Goal: Transaction & Acquisition: Purchase product/service

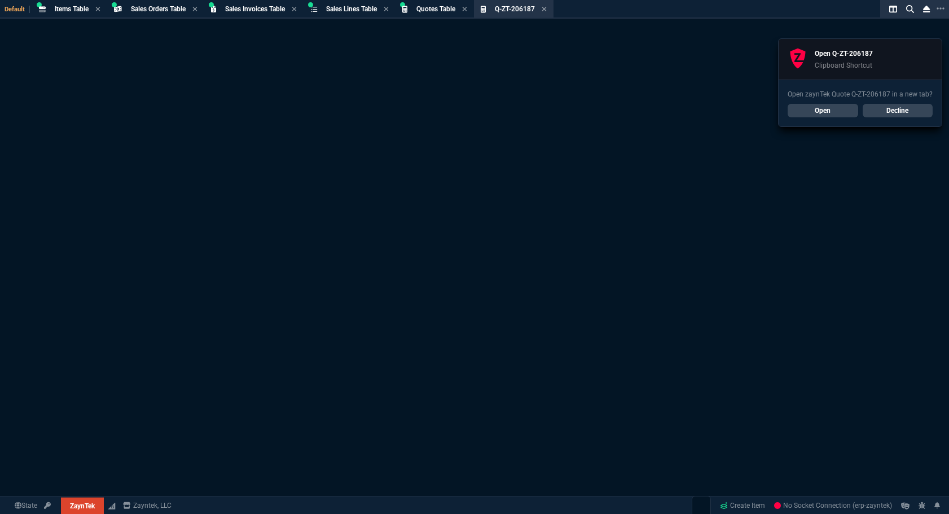
select select "4: SHAD"
click at [848, 111] on link "Open" at bounding box center [822, 111] width 70 height 14
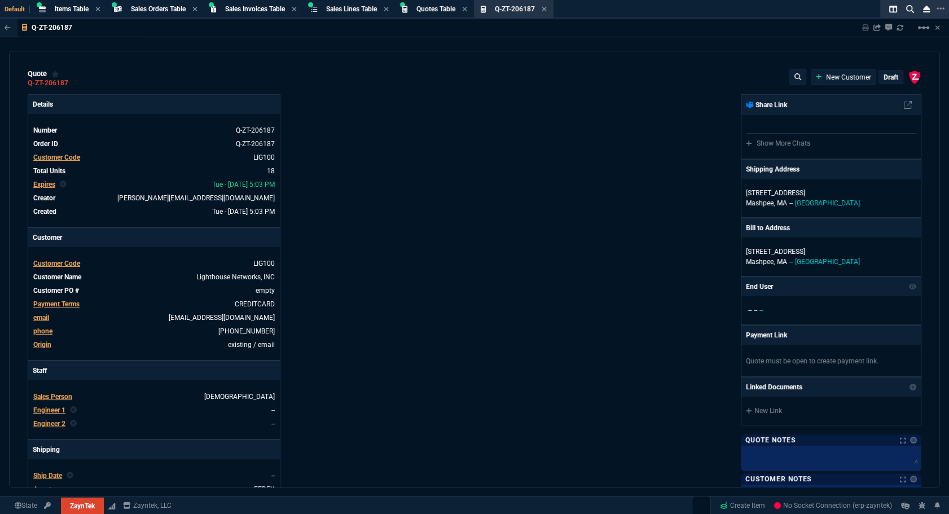
type input "100"
type input "2600"
type input "100"
type input "995"
type input "100"
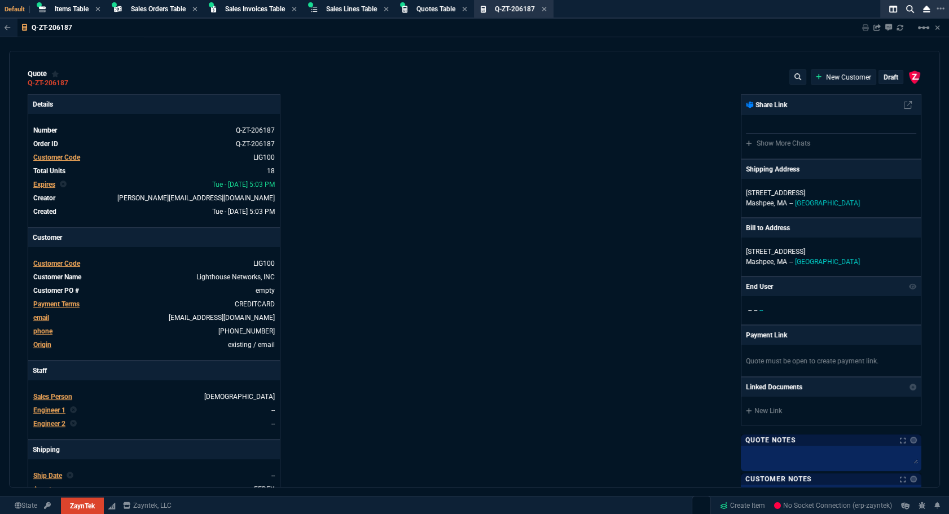
type input "100"
type input "225"
type input "100"
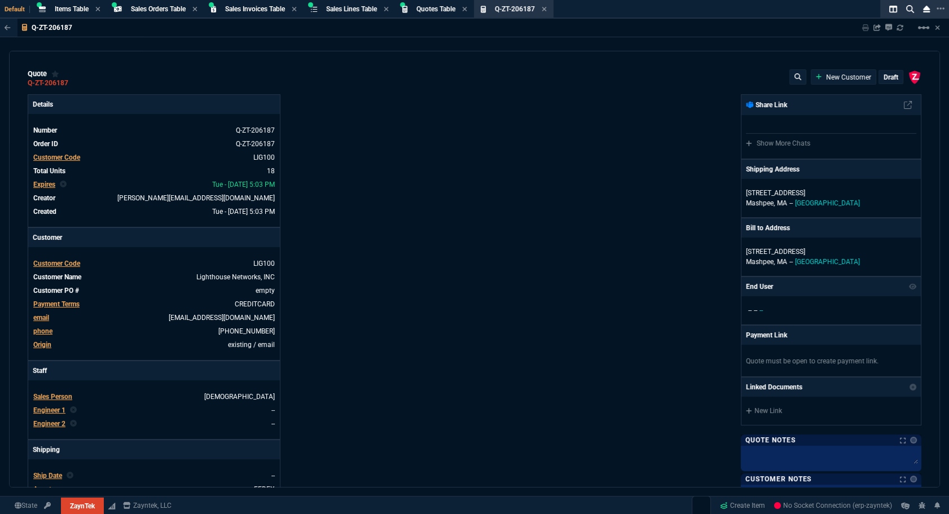
type input "100"
type input "345"
type input "100"
type input "175"
type input "100"
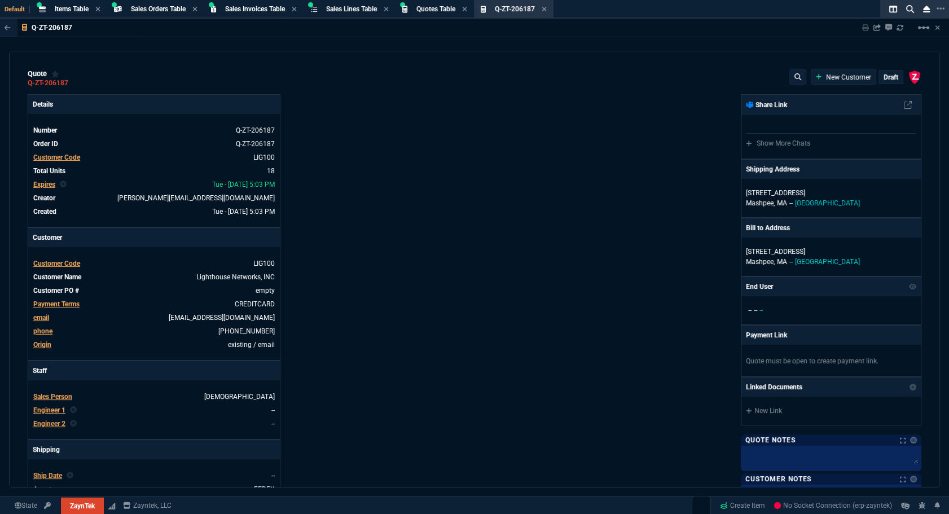
type input "110"
type input "100"
type input "50"
type input "100"
type input "695"
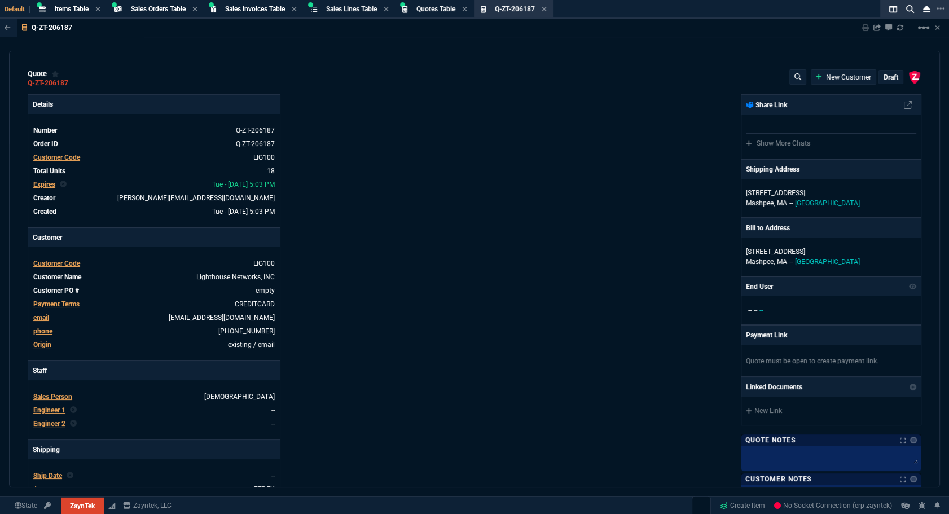
type input "100"
type input "245"
type input "100"
type input "185"
type input "100"
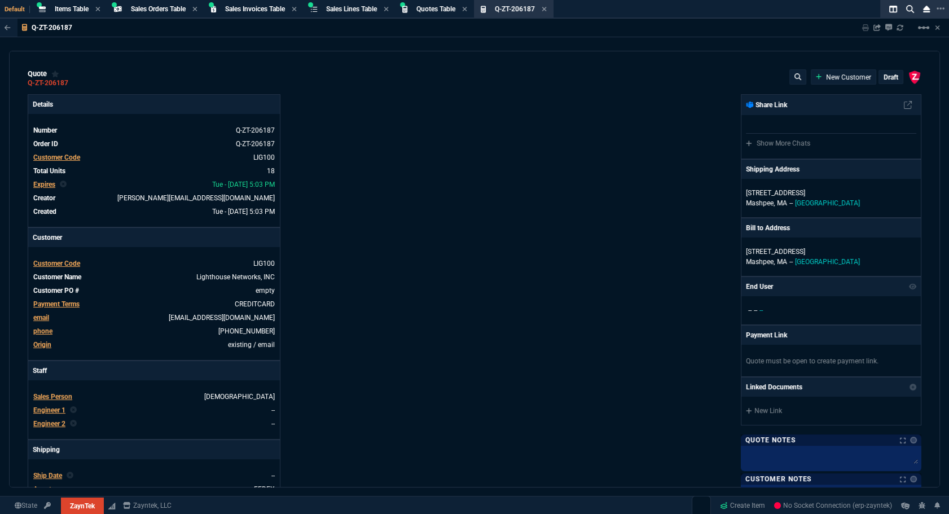
type input "75"
type input "100"
type input "600"
type input "100"
type input "65"
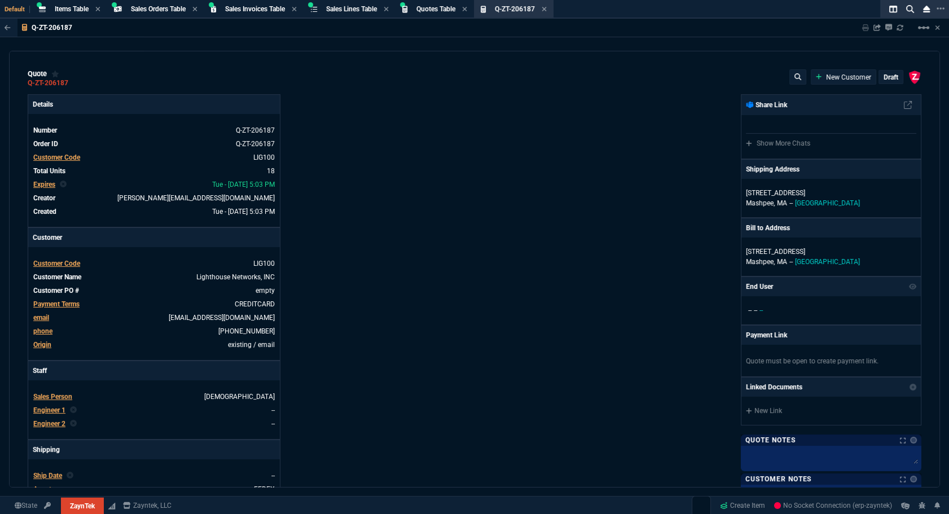
type input "100"
type input "45"
type input "100"
type input "175"
type input "0"
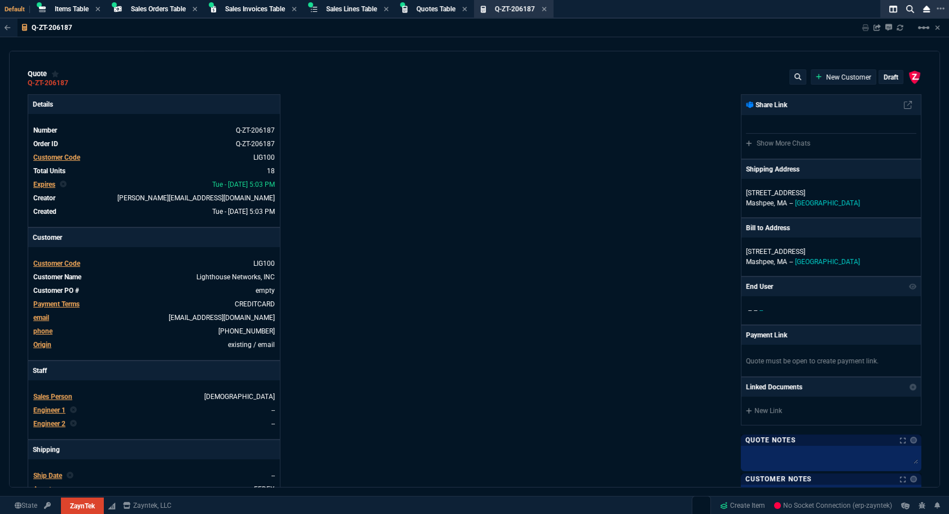
type input "0"
type input "74"
click at [883, 79] on p "draft" at bounding box center [890, 77] width 15 height 9
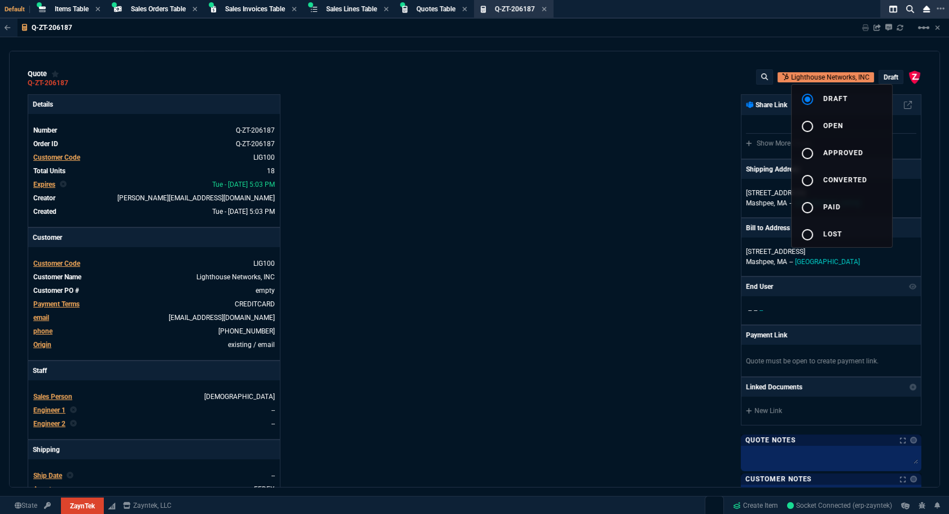
click at [846, 131] on button "radio_button_unchecked open" at bounding box center [841, 125] width 100 height 27
click at [434, 205] on div at bounding box center [474, 257] width 949 height 514
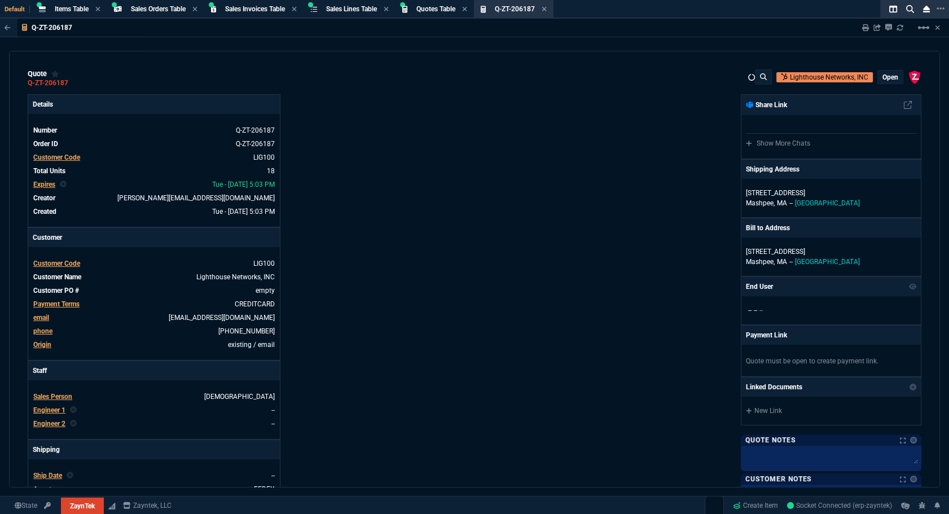
click at [547, 287] on div "ZaynTek, LLC [STREET_ADDRESS] Share Link Show More Chats Shipping Address [STRE…" at bounding box center [697, 385] width 447 height 582
type input "100"
type input "2600"
type input "100"
type input "995"
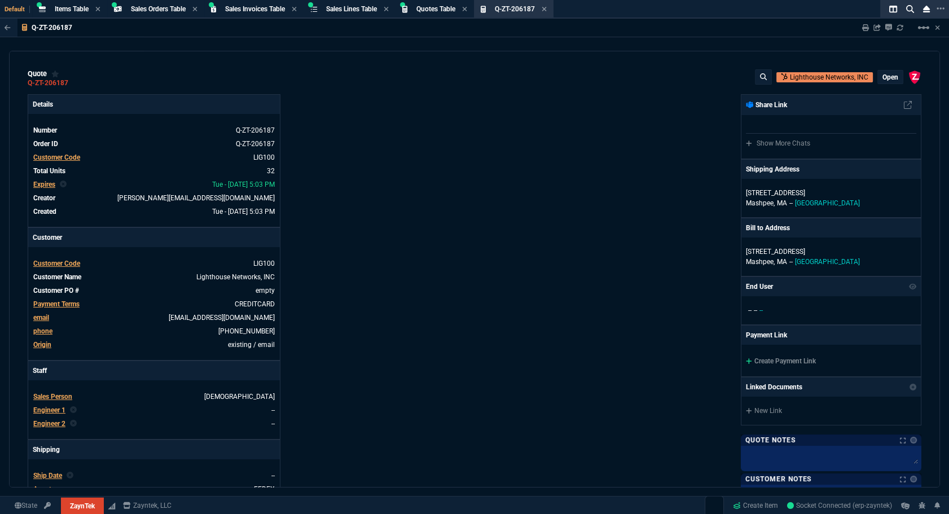
type input "100"
type input "225"
type input "100"
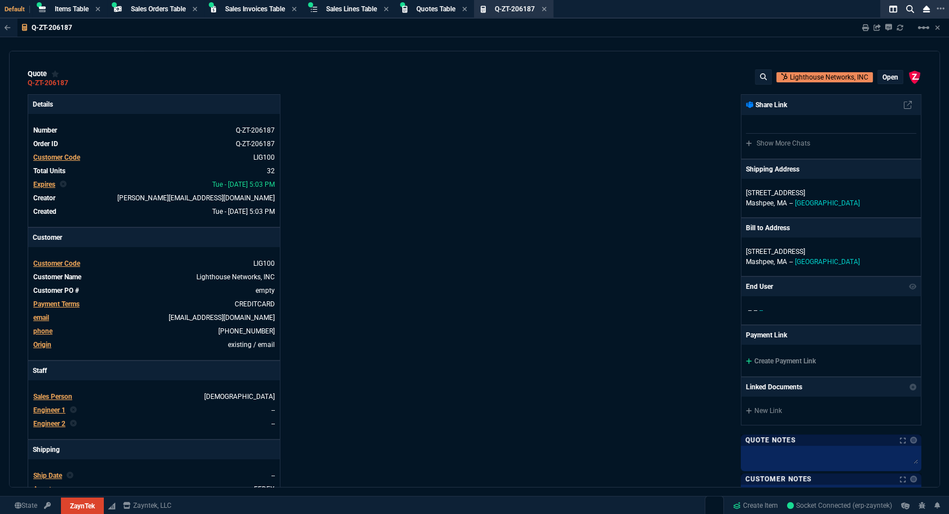
type input "100"
type input "345"
type input "100"
type input "175"
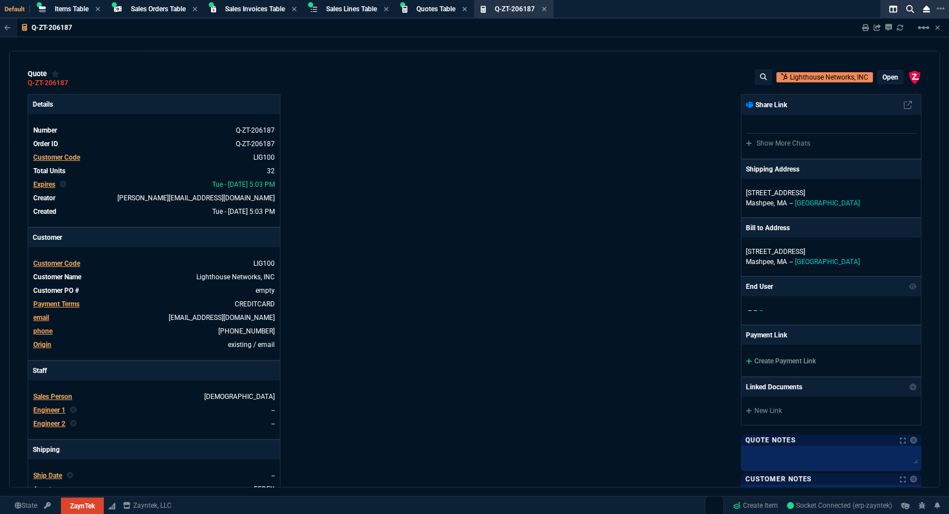
type input "100"
type input "110"
type input "100"
type input "50"
type input "100"
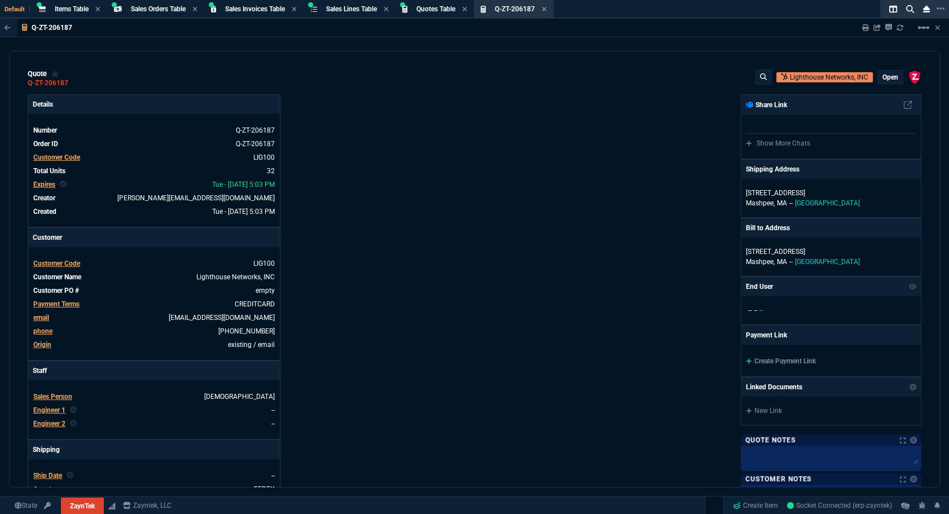
type input "695"
type input "100"
type input "245"
type input "100"
type input "185"
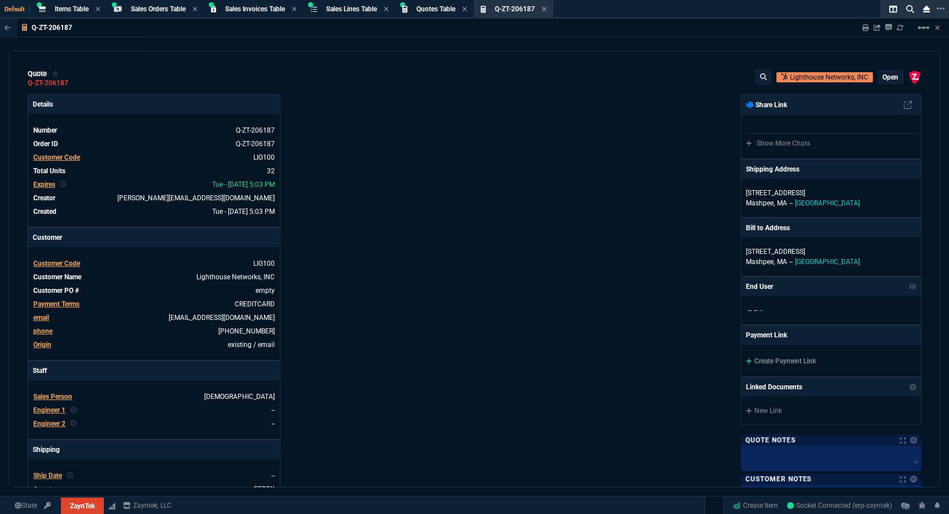
type input "100"
type input "75"
type input "100"
type input "600"
type input "100"
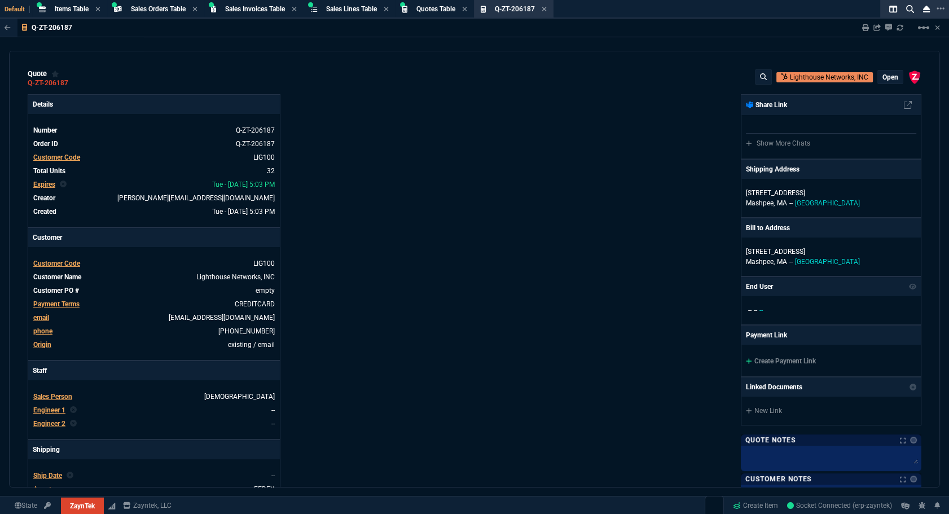
type input "65"
type input "100"
type input "45"
type input "100"
type input "175"
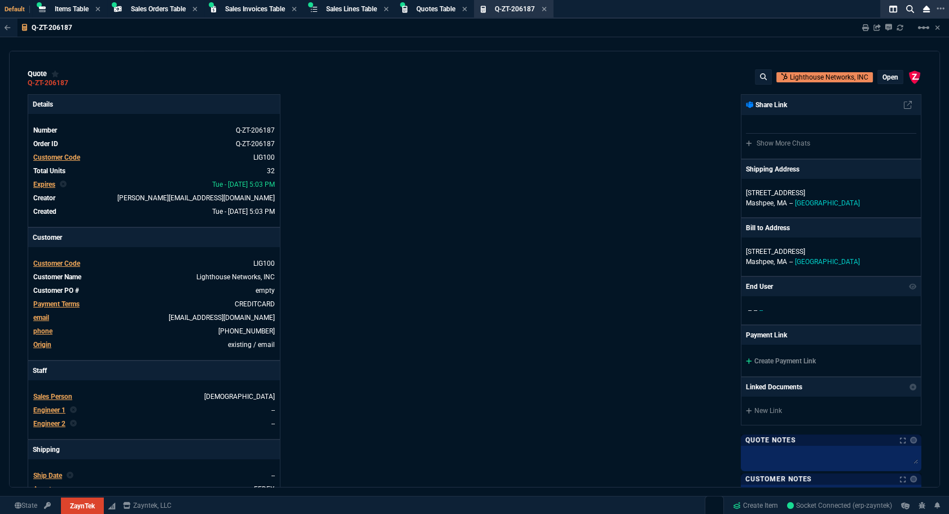
type input "0"
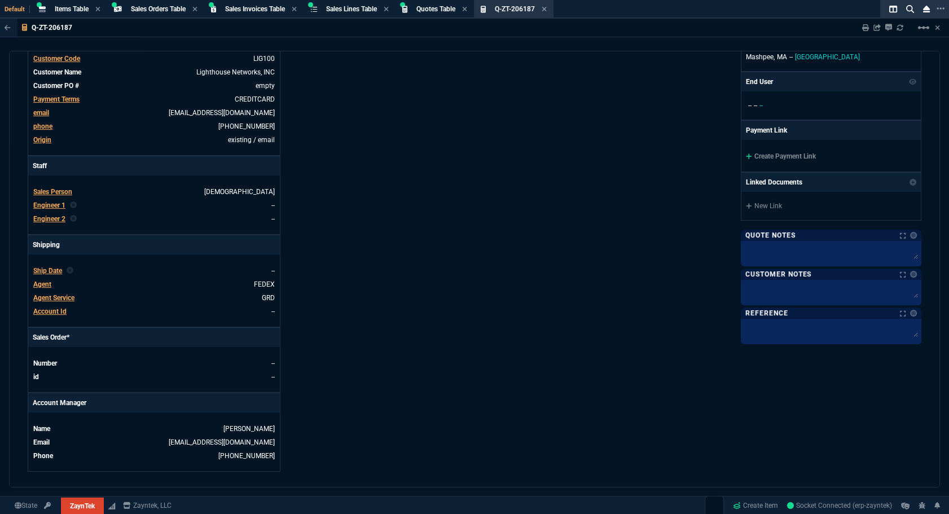
type input "74"
click at [774, 156] on link "Create Payment Link" at bounding box center [781, 156] width 70 height 8
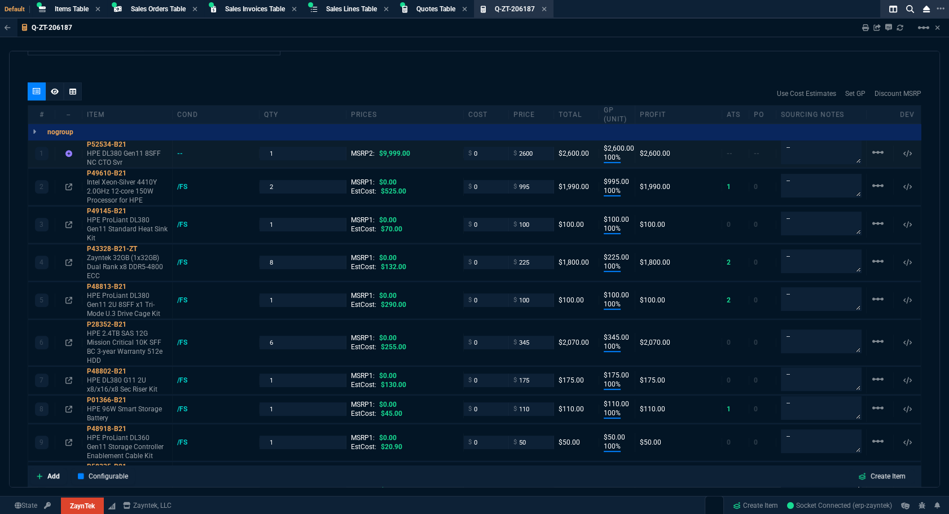
scroll to position [416, 0]
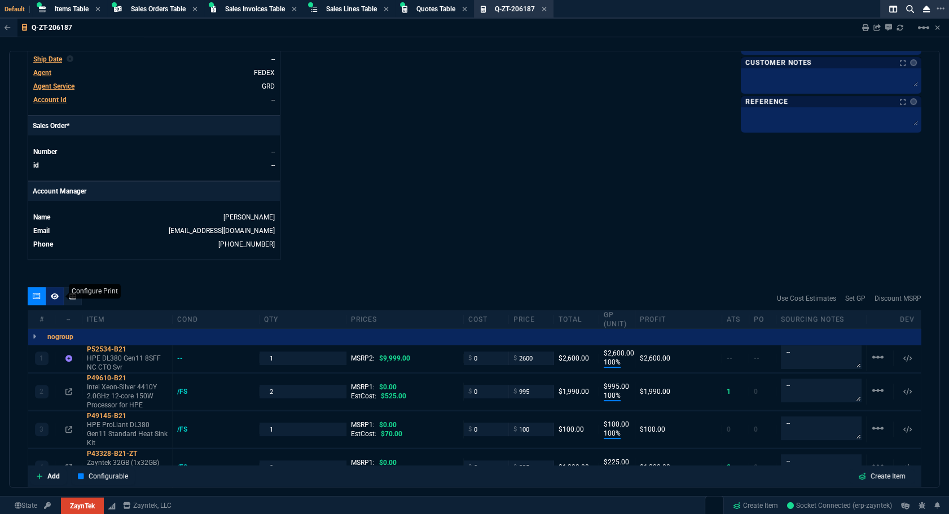
click at [55, 295] on icon at bounding box center [55, 296] width 8 height 6
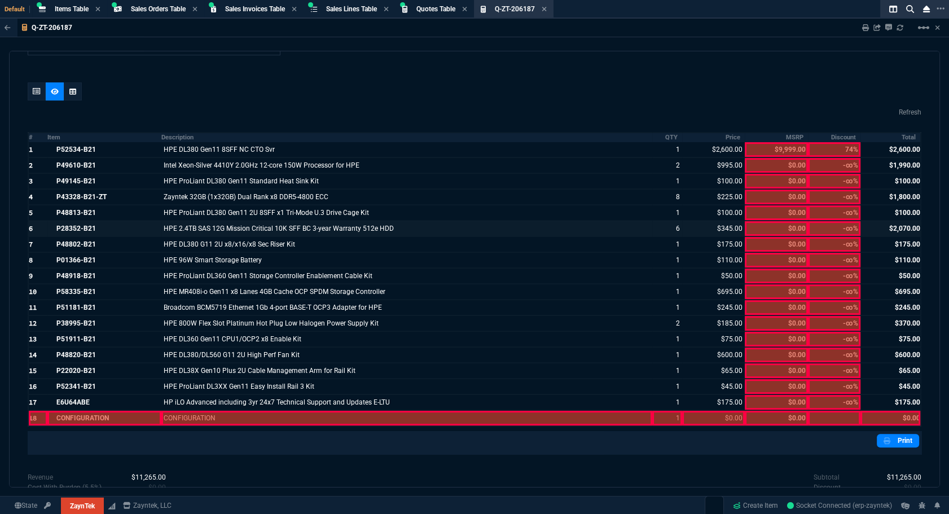
scroll to position [731, 0]
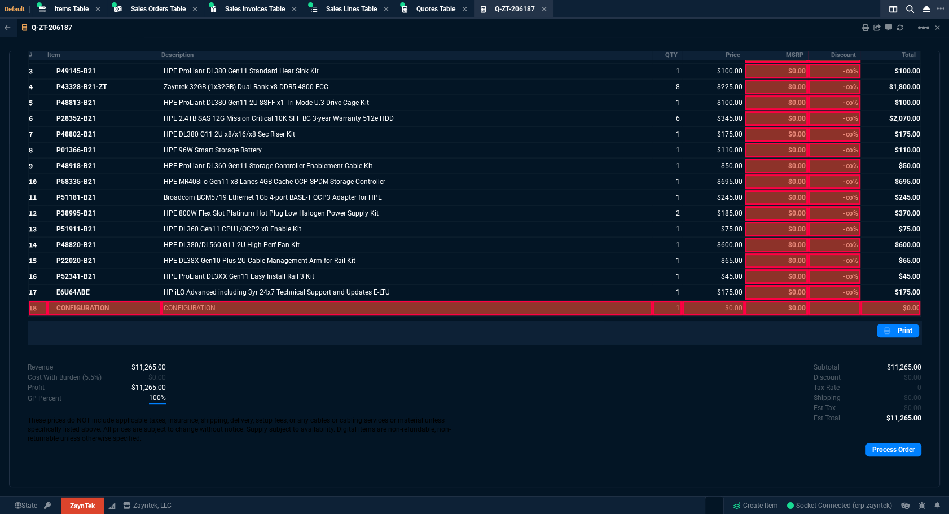
click at [29, 305] on div at bounding box center [38, 308] width 19 height 15
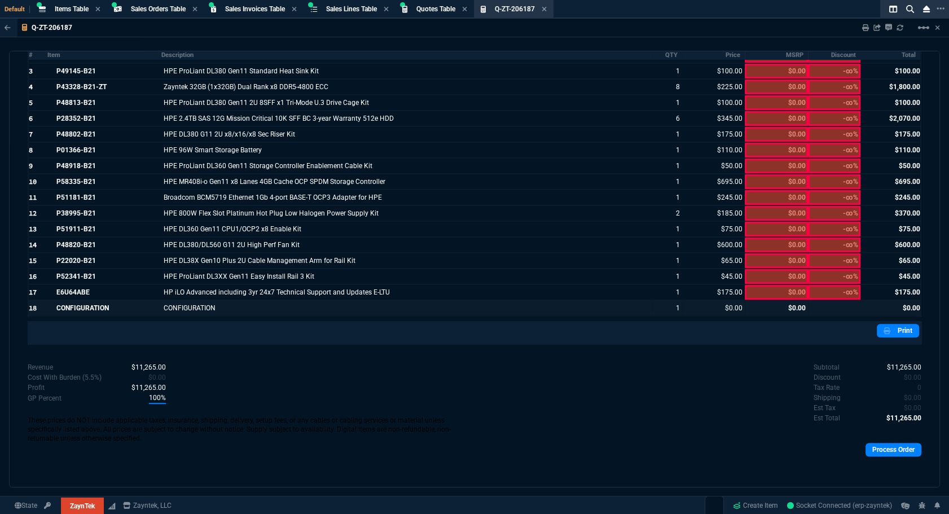
click at [778, 301] on div at bounding box center [775, 308] width 63 height 15
click at [829, 306] on div at bounding box center [834, 308] width 52 height 15
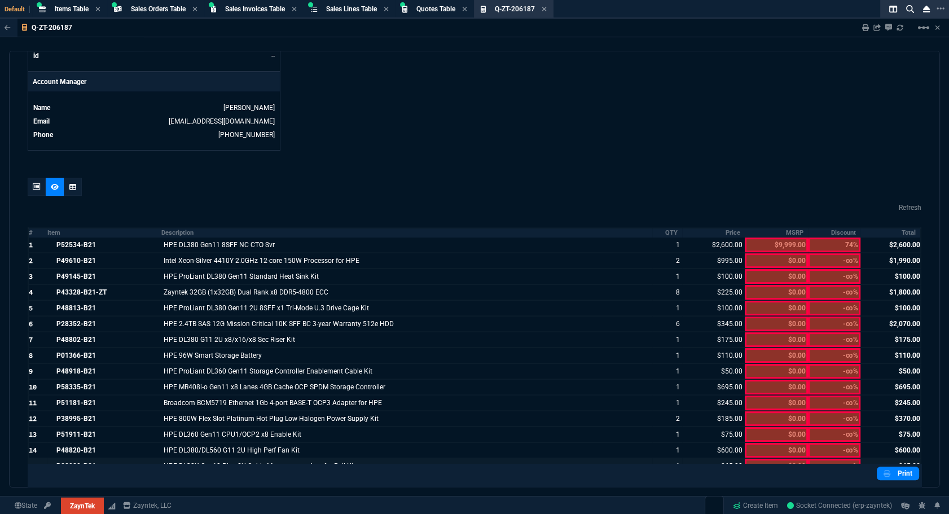
scroll to position [321, 0]
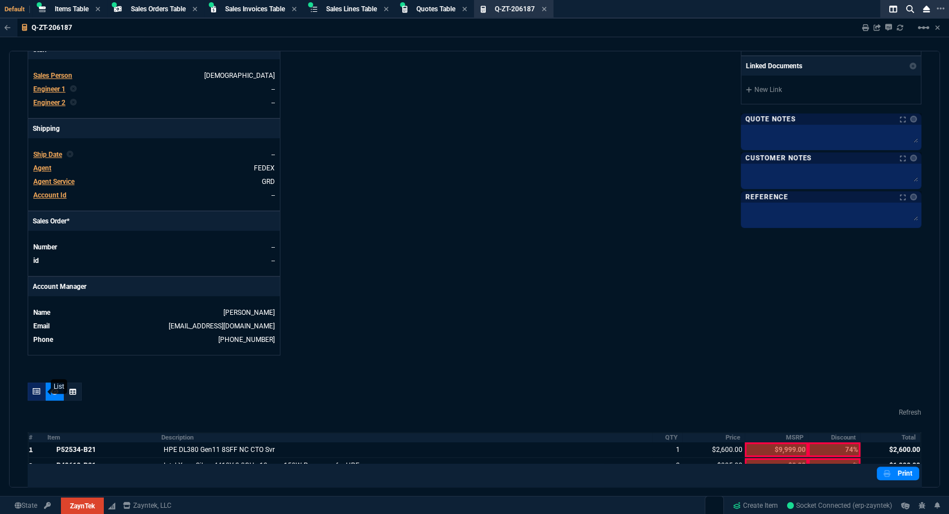
click at [33, 395] on div at bounding box center [37, 391] width 18 height 18
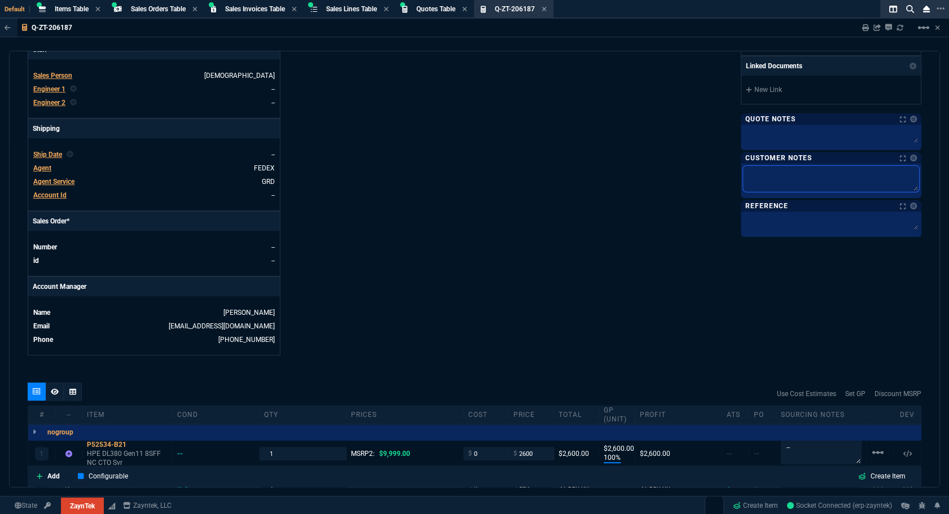
click at [859, 178] on textarea at bounding box center [831, 179] width 176 height 26
type input "100"
type input "2600"
type input "100"
type input "995"
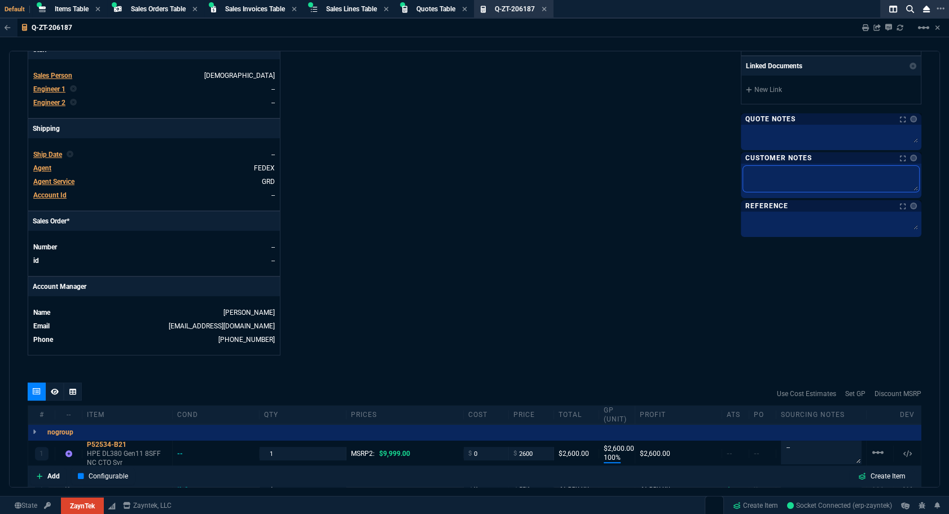
type input "100"
type input "225"
type input "100"
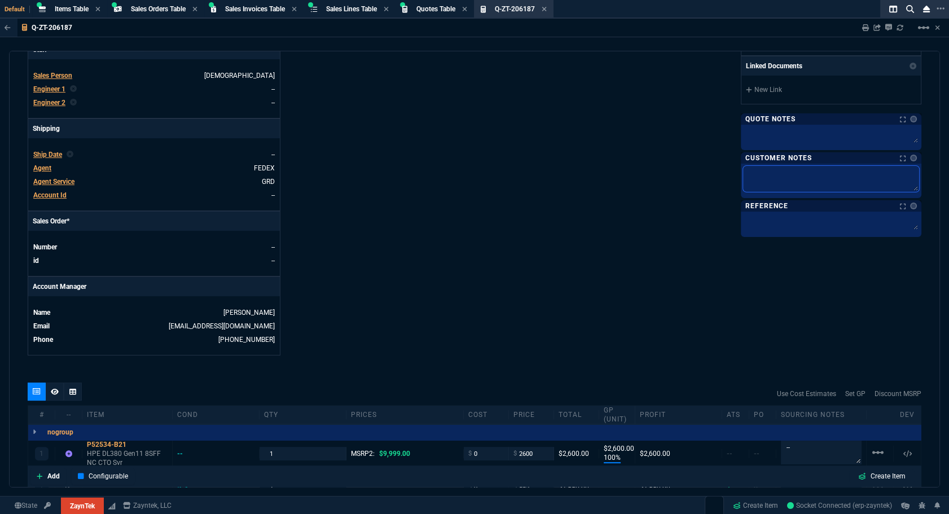
type input "100"
type input "345"
type input "100"
type input "175"
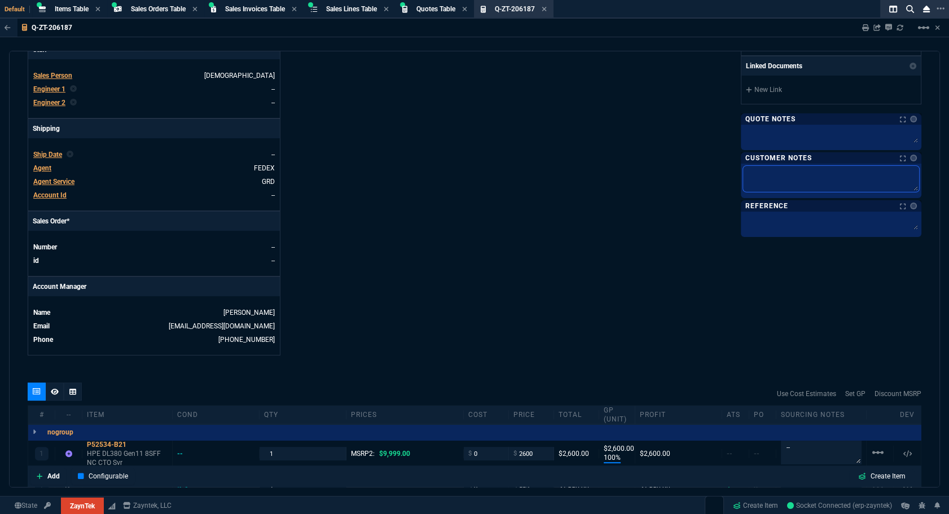
type input "100"
type input "110"
type input "100"
type input "50"
type input "100"
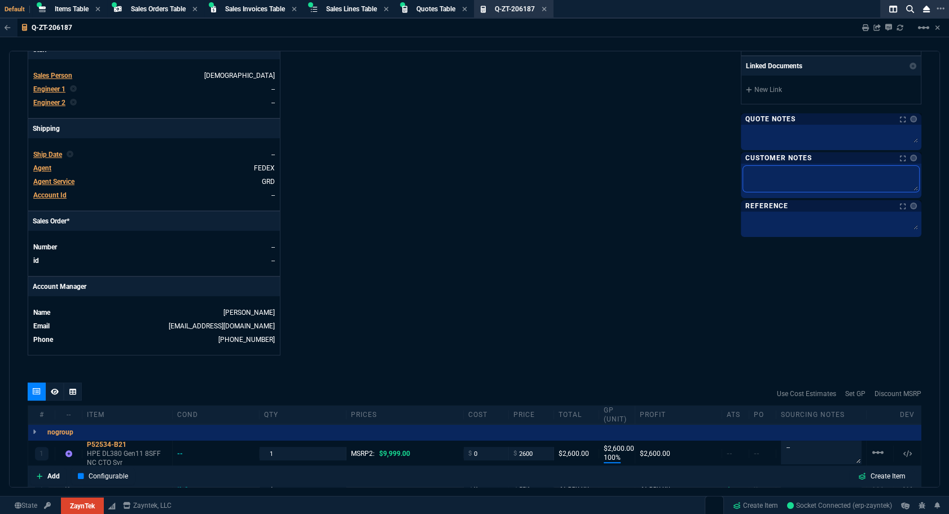
type input "695"
type input "100"
type input "245"
type input "100"
type input "185"
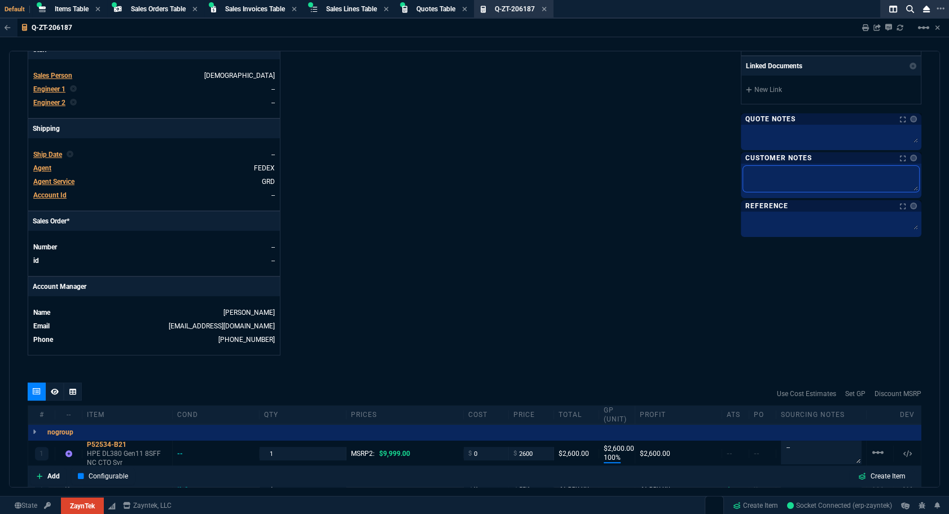
type input "100"
type input "75"
type input "100"
type input "600"
type input "100"
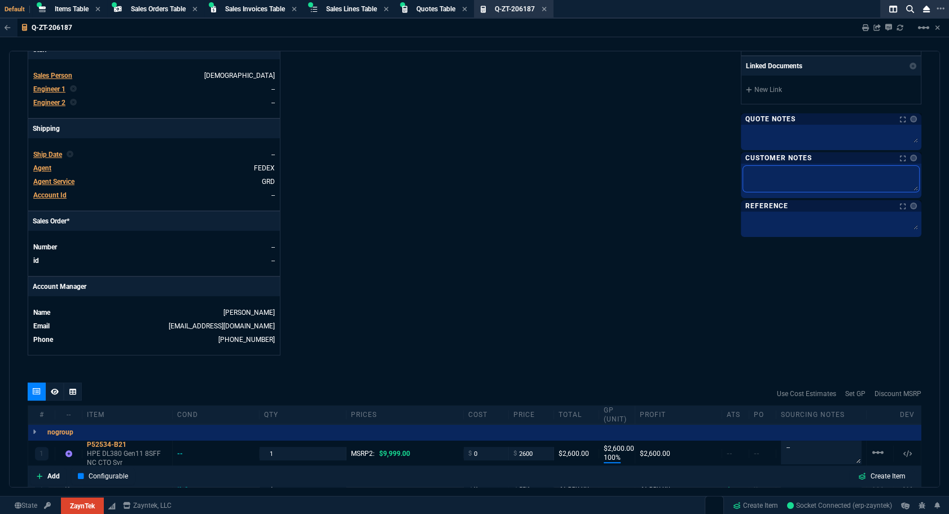
type input "65"
type input "100"
type input "45"
type input "100"
type input "175"
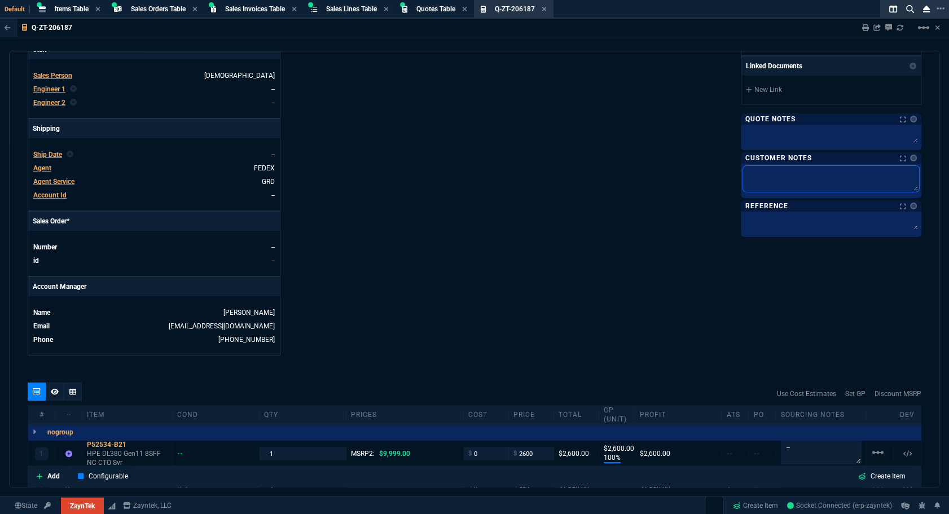
type input "0"
type input "74"
type textarea "lEA"
click at [859, 178] on textarea "lEA" at bounding box center [831, 179] width 176 height 26
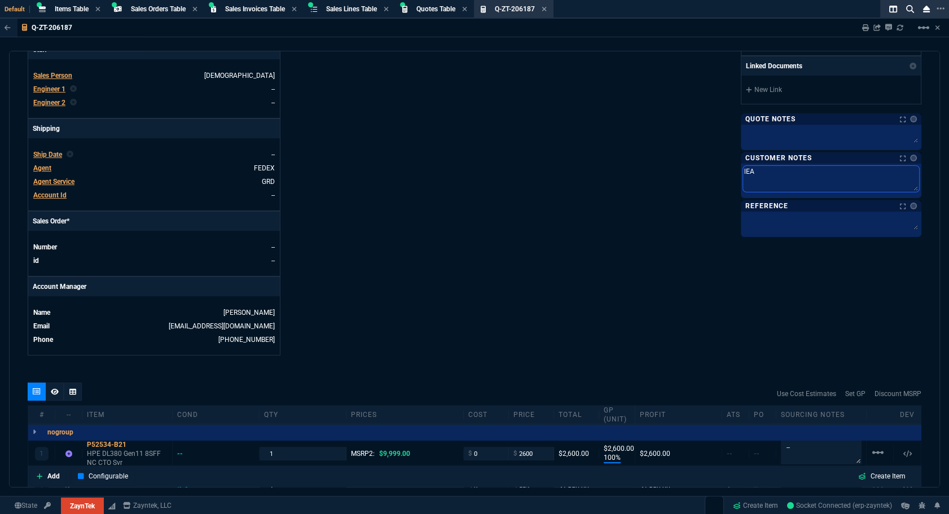
type textarea "[PERSON_NAME]"
type textarea "lEAlEA"
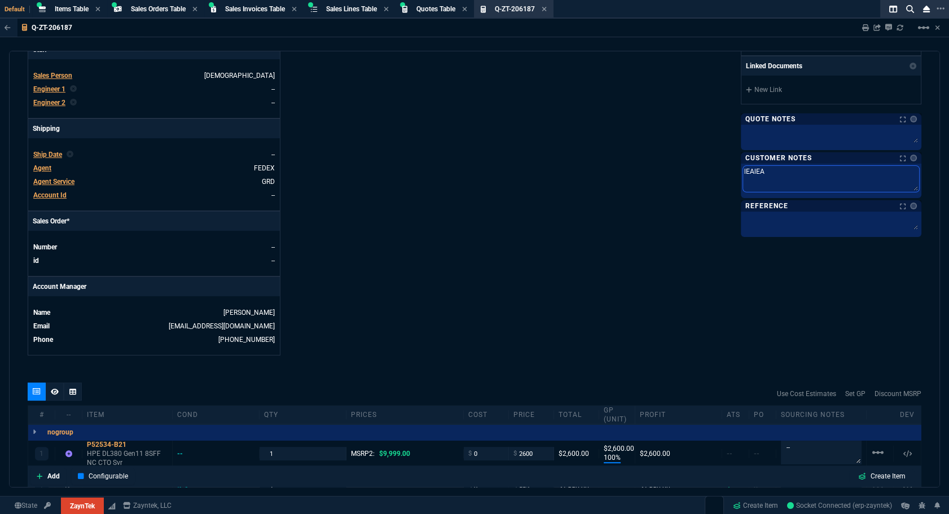
type textarea "lEAlEAD"
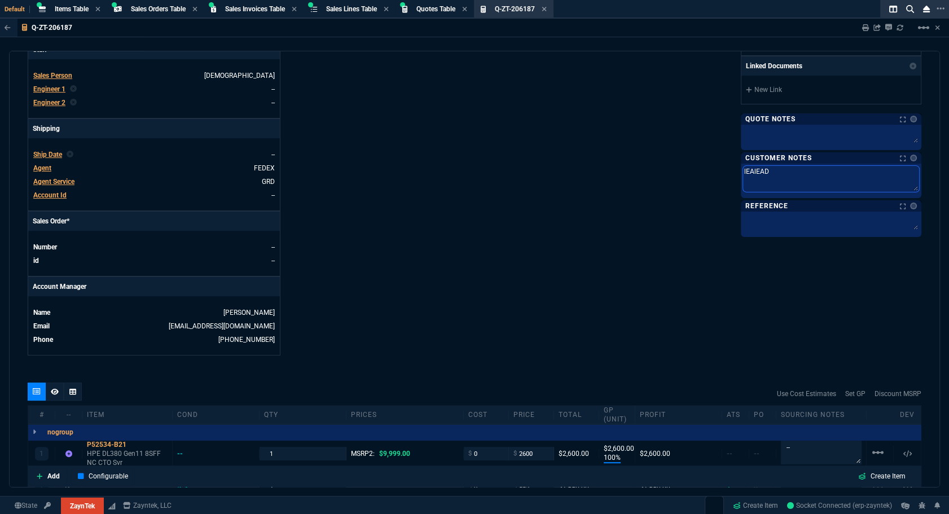
type textarea "lEAlEA"
type textarea "[PERSON_NAME]"
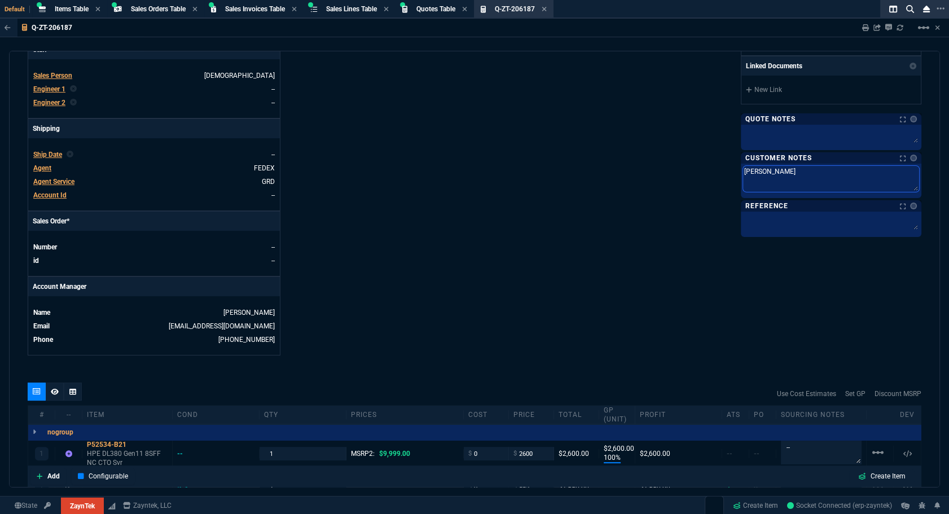
type textarea "lEA"
type textarea "l"
type textarea "Lead"
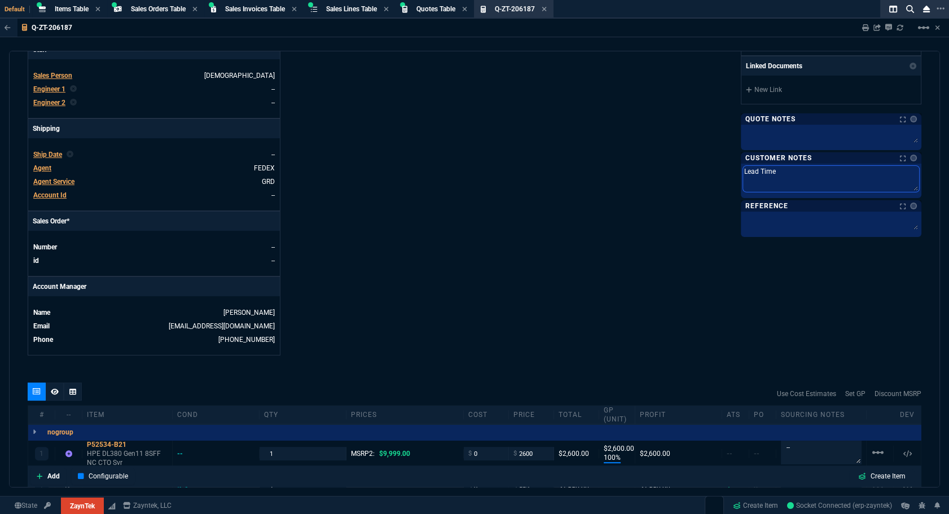
type textarea "Lead Time:"
type textarea "Lead Time: 4"
type textarea "Lead Time: 4-7 busin"
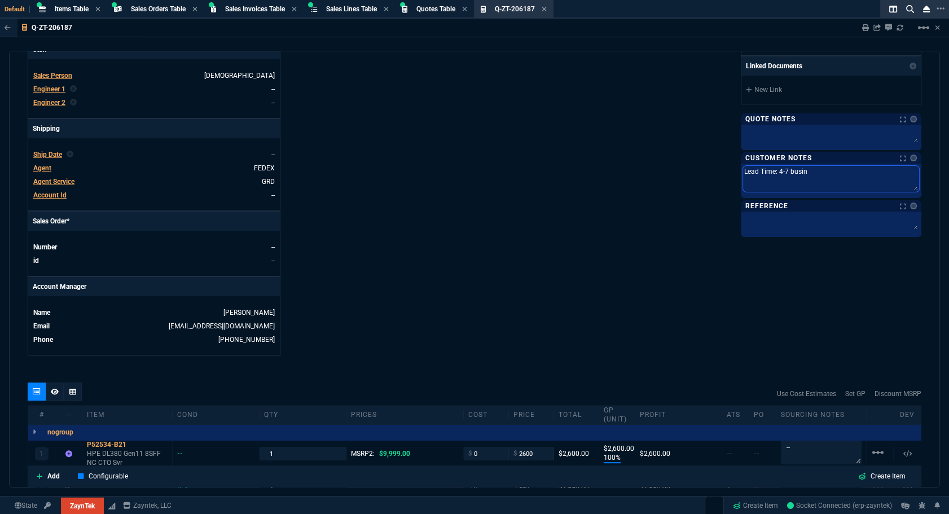
type textarea "Lead Time: 4-7 busine"
type textarea "Lead Time: 4-7 business days"
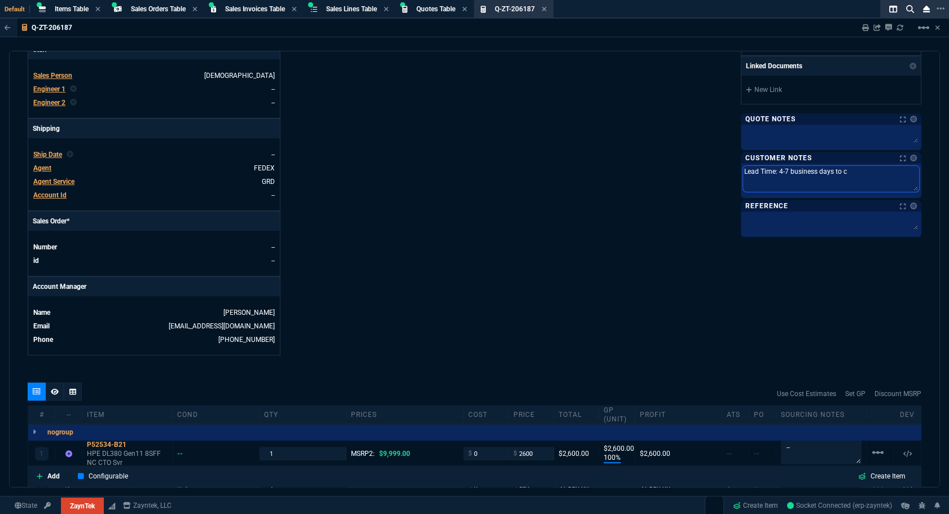
type textarea "Lead Time: 4-7 business days to co"
type textarea "Lead Time: 4-7 business days to con"
type textarea "Lead Time: 4-7 business days to conf"
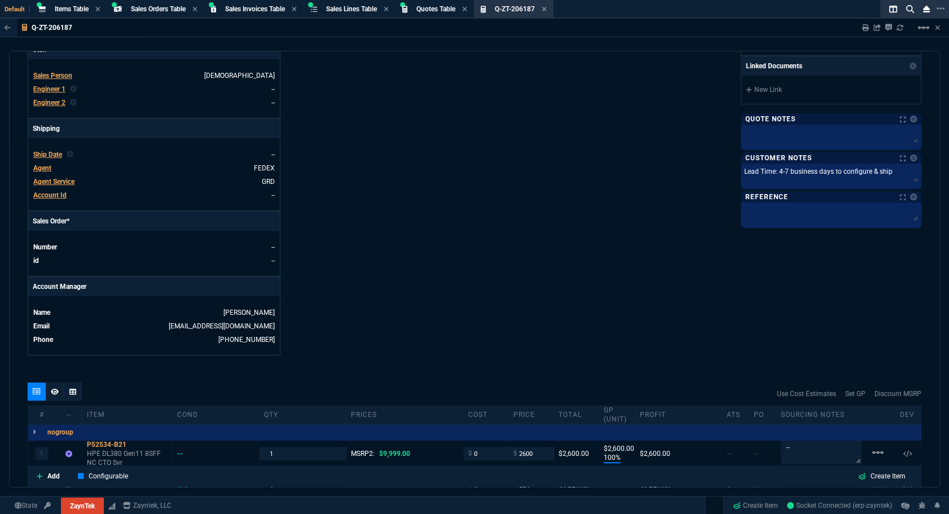
click at [905, 157] on link at bounding box center [910, 158] width 11 height 7
click at [910, 158] on link at bounding box center [913, 158] width 7 height 7
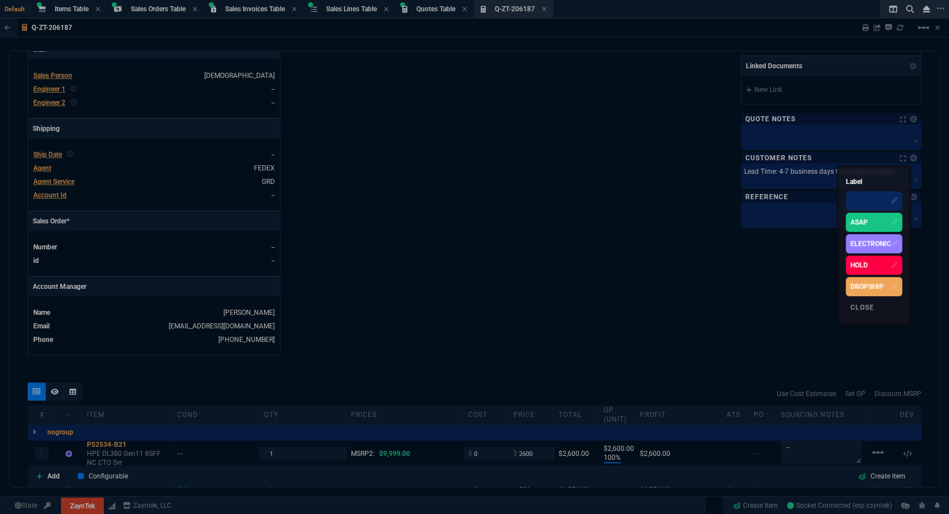
click at [852, 227] on div "ASAP" at bounding box center [873, 222] width 56 height 19
click at [574, 243] on div at bounding box center [474, 257] width 949 height 514
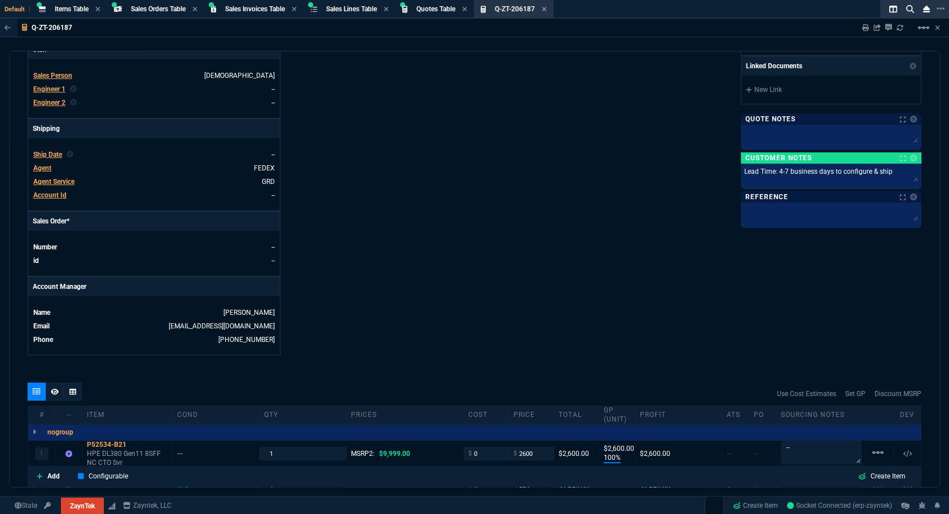
scroll to position [64, 0]
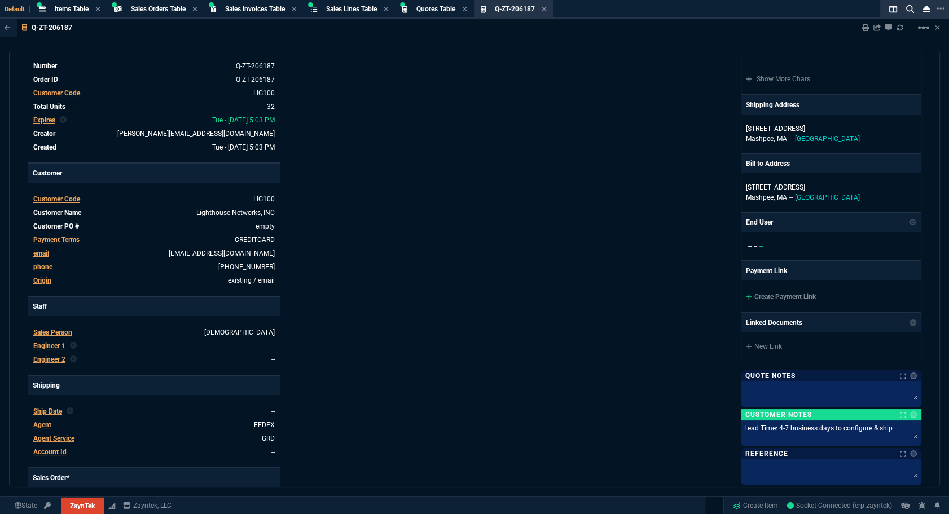
click at [764, 290] on div "Create Payment Link" at bounding box center [830, 296] width 179 height 32
click at [764, 295] on link "Create Payment Link" at bounding box center [781, 297] width 70 height 8
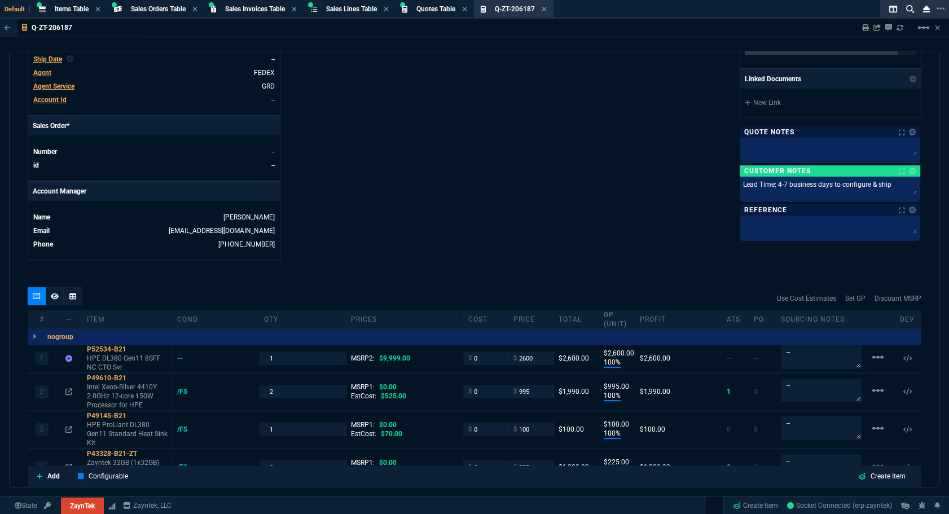
scroll to position [108, 0]
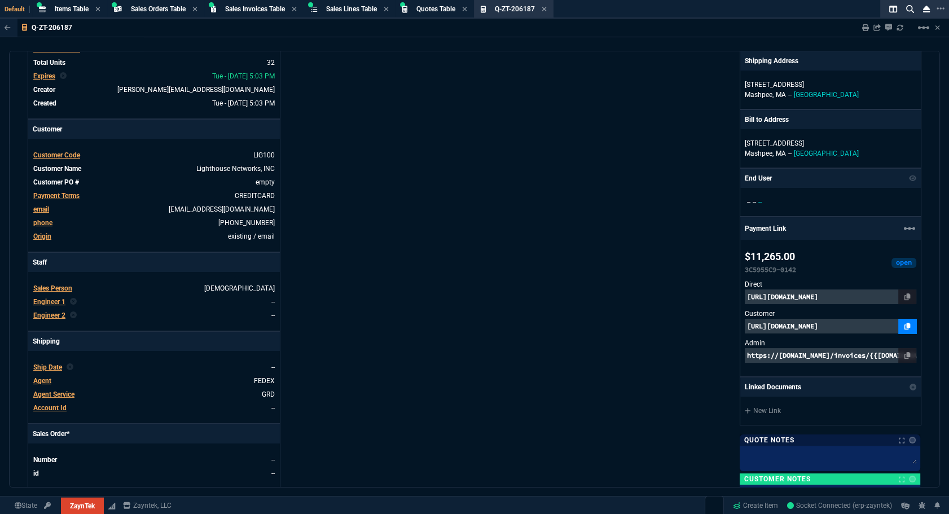
click at [904, 321] on link at bounding box center [907, 326] width 18 height 15
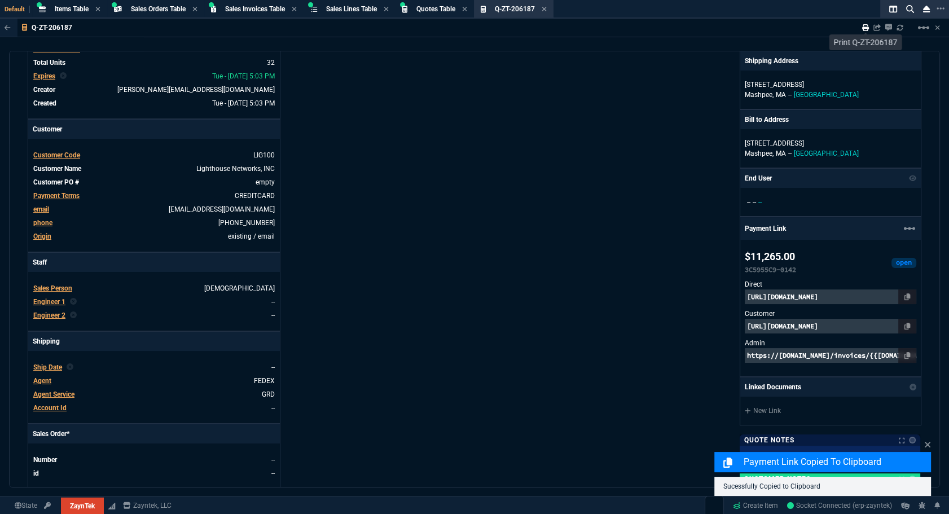
click at [865, 31] on link at bounding box center [865, 27] width 7 height 9
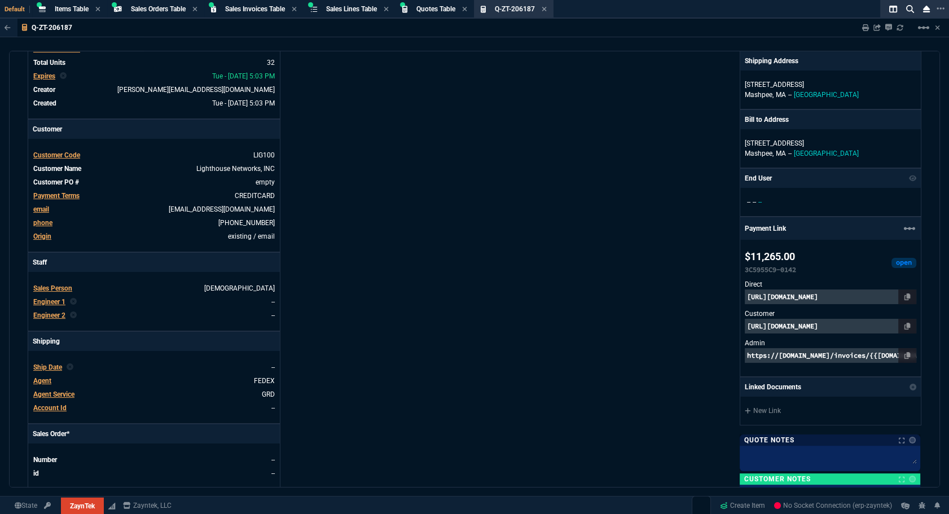
click at [537, 385] on div "ZaynTek, LLC [STREET_ADDRESS] Share Link Show More Chats Shipping Address [STRE…" at bounding box center [697, 277] width 447 height 582
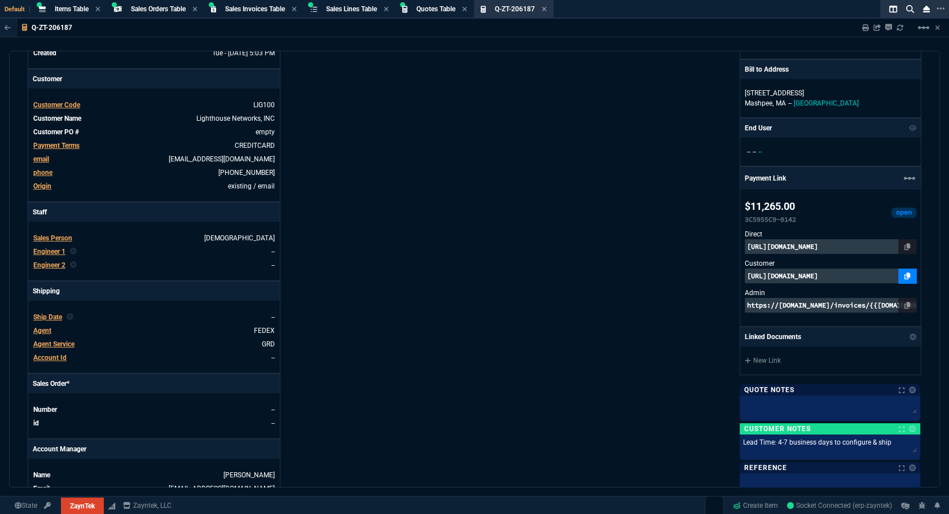
click at [898, 278] on link at bounding box center [907, 275] width 18 height 15
